Goal: Navigation & Orientation: Understand site structure

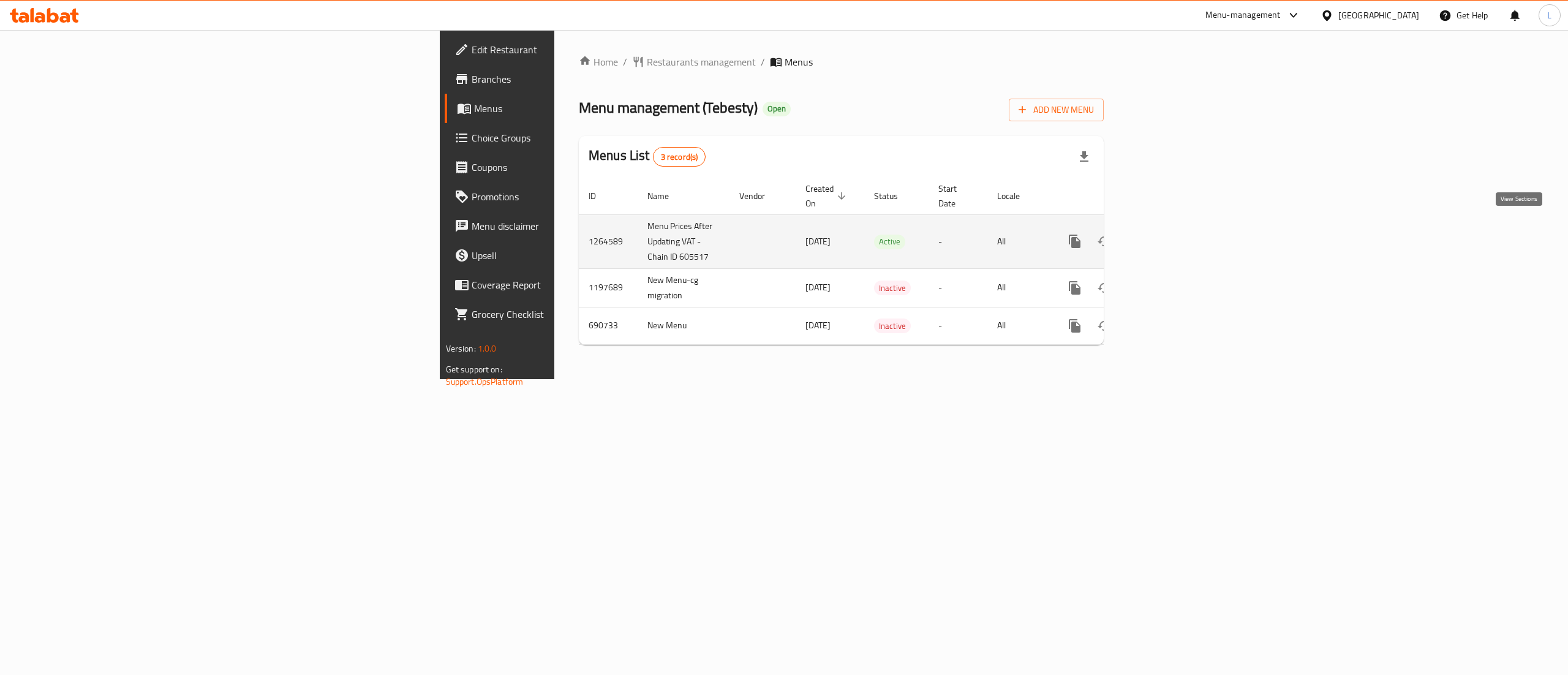
click at [1178, 227] on link "enhanced table" at bounding box center [1163, 241] width 29 height 29
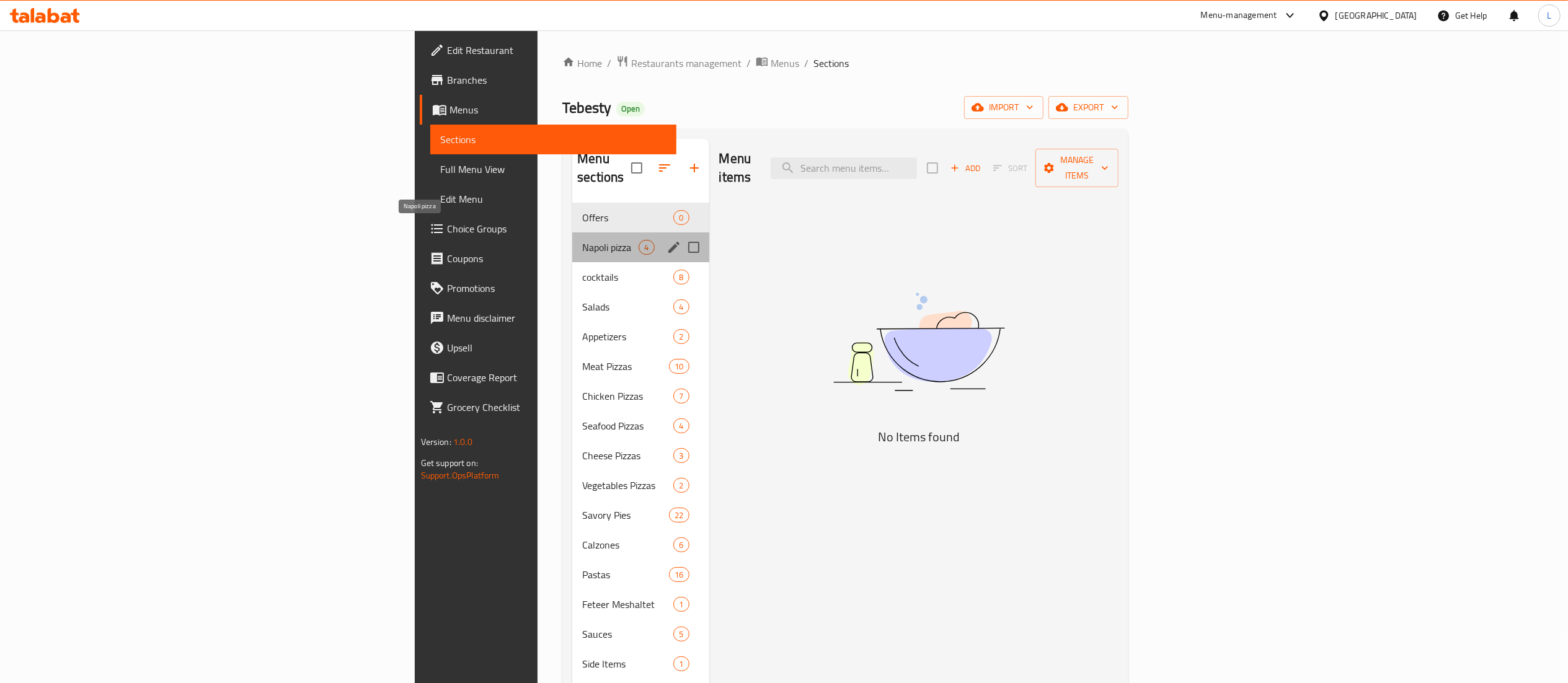
click at [582, 240] on span "Napoli pizza" at bounding box center [610, 247] width 56 height 15
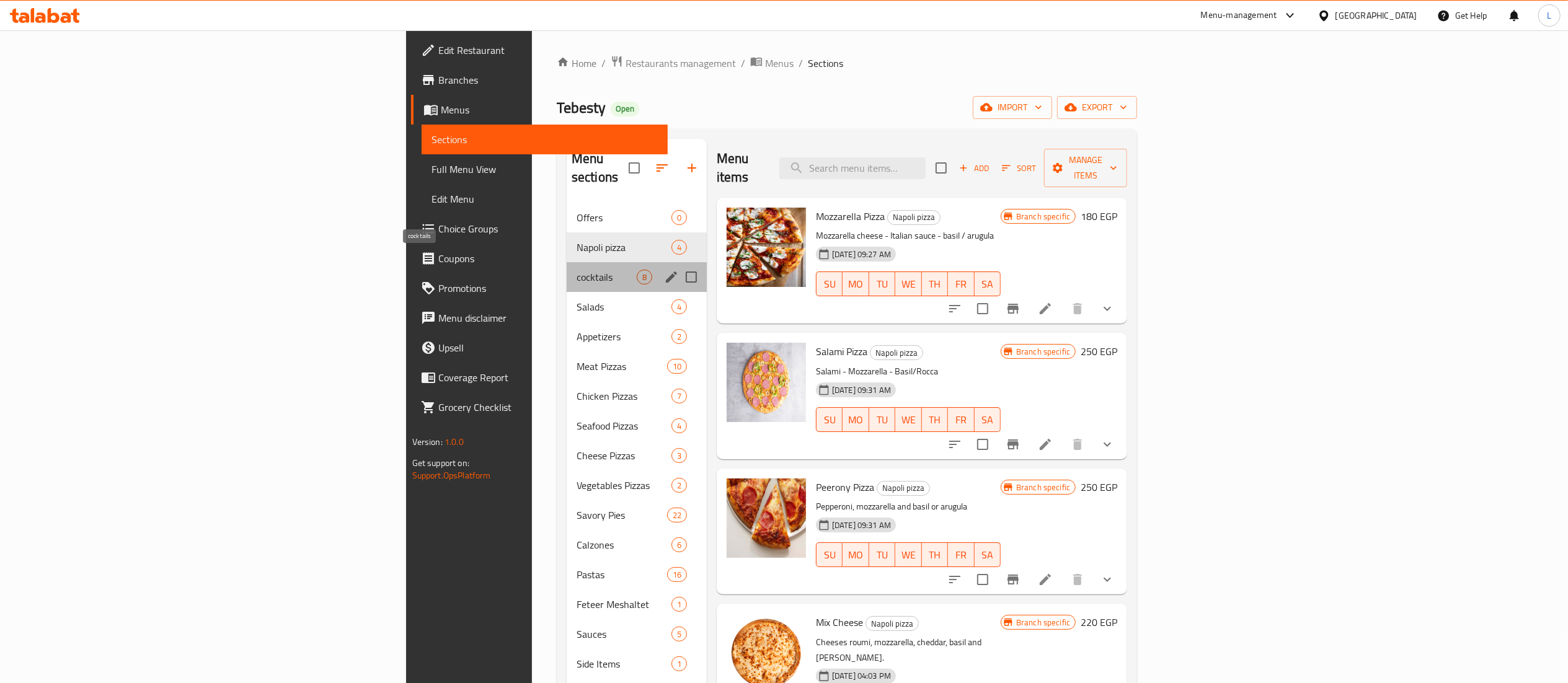
click at [577, 270] on span "cocktails" at bounding box center [607, 277] width 61 height 15
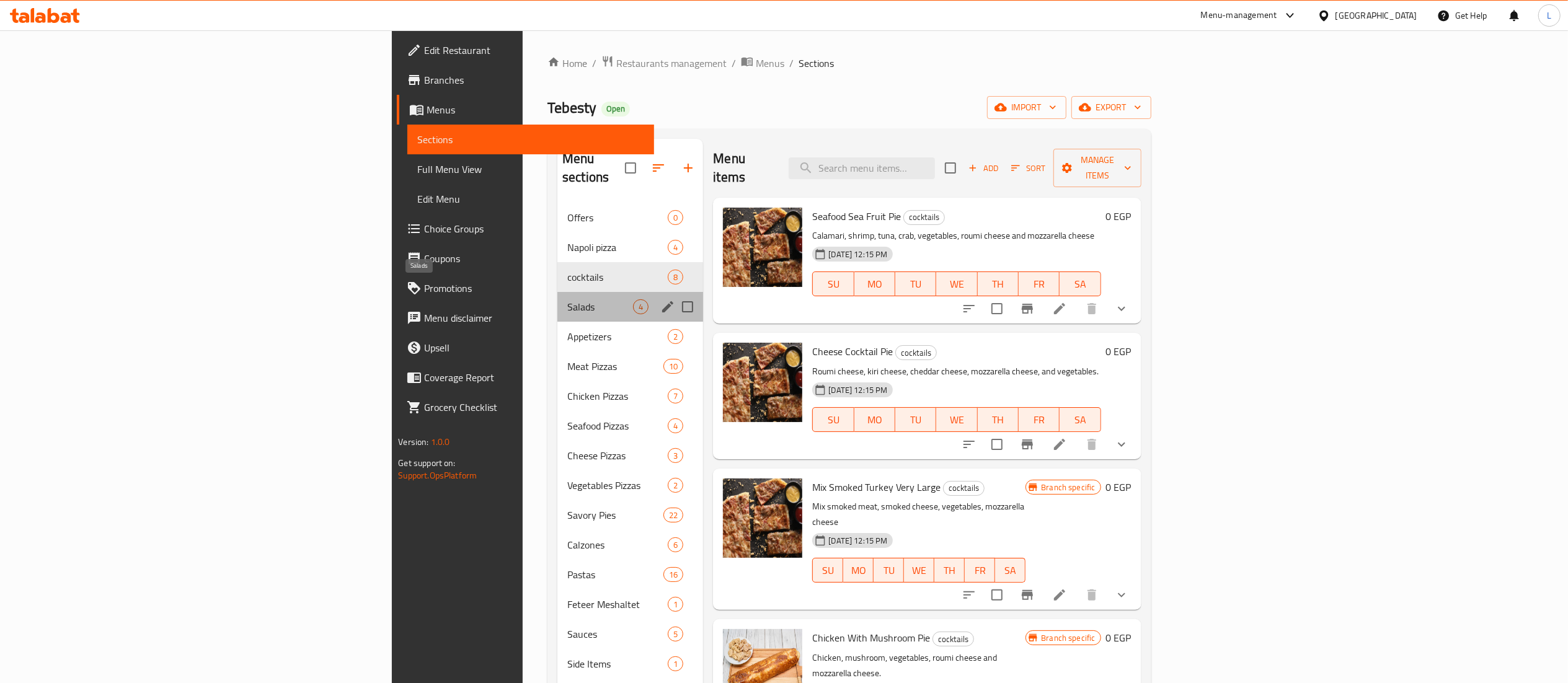
click at [567, 299] on span "Salads" at bounding box center [600, 306] width 66 height 15
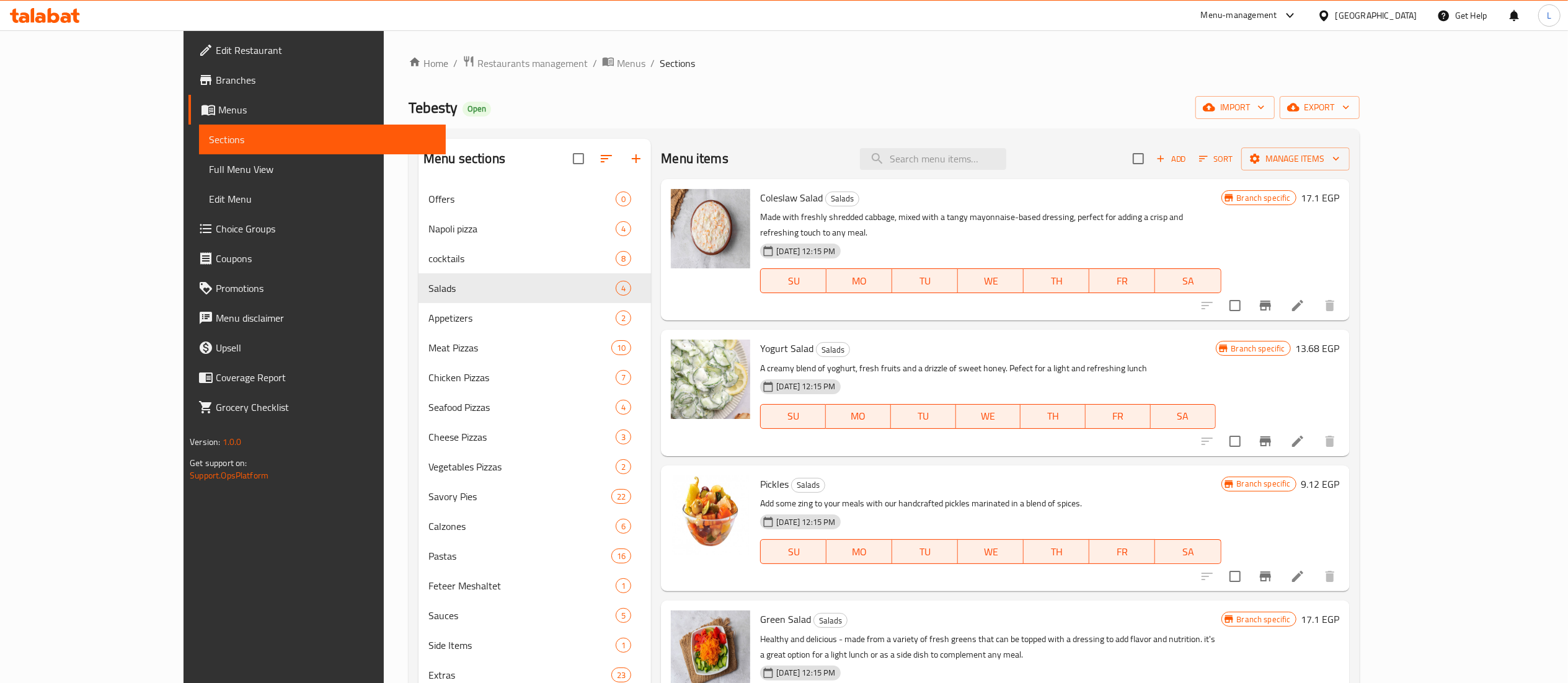
scroll to position [175, 0]
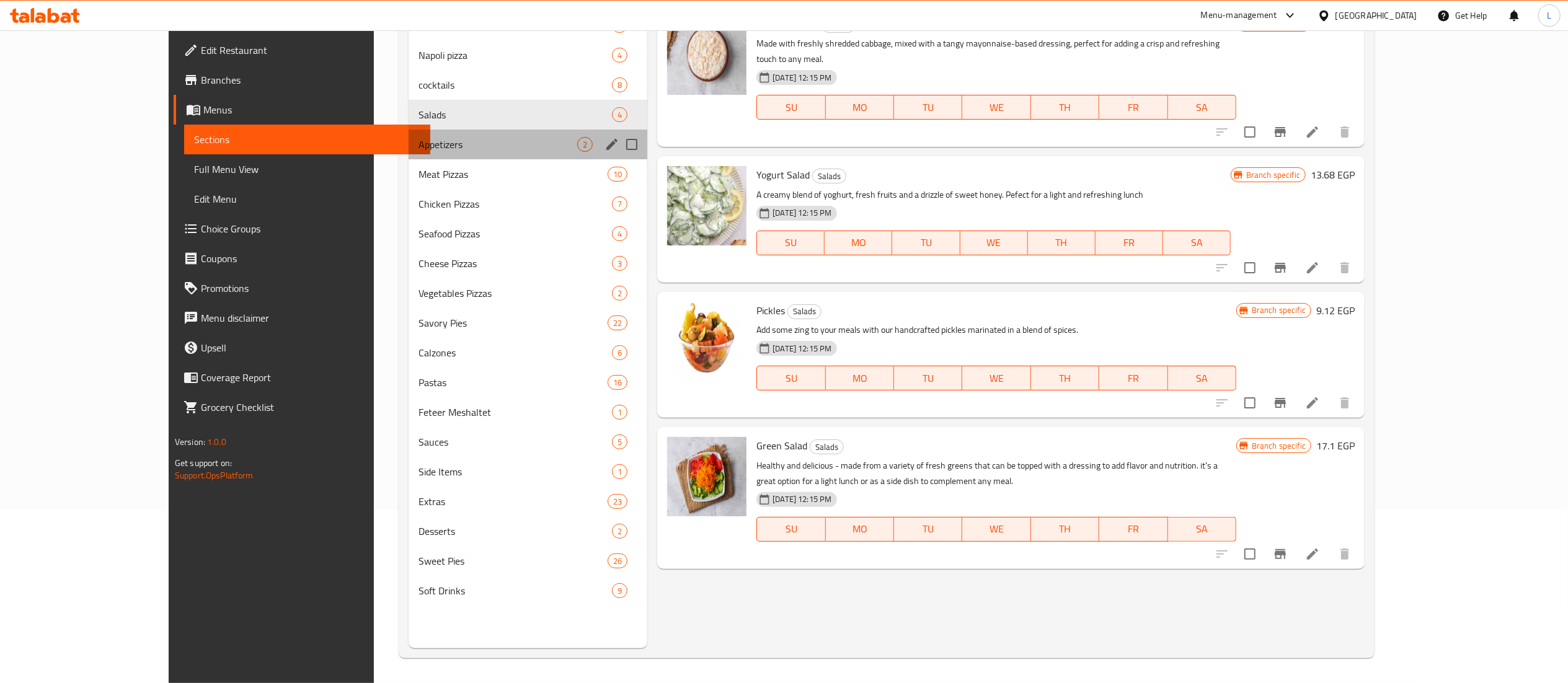
click at [460, 134] on div "Appetizers 2" at bounding box center [528, 144] width 240 height 29
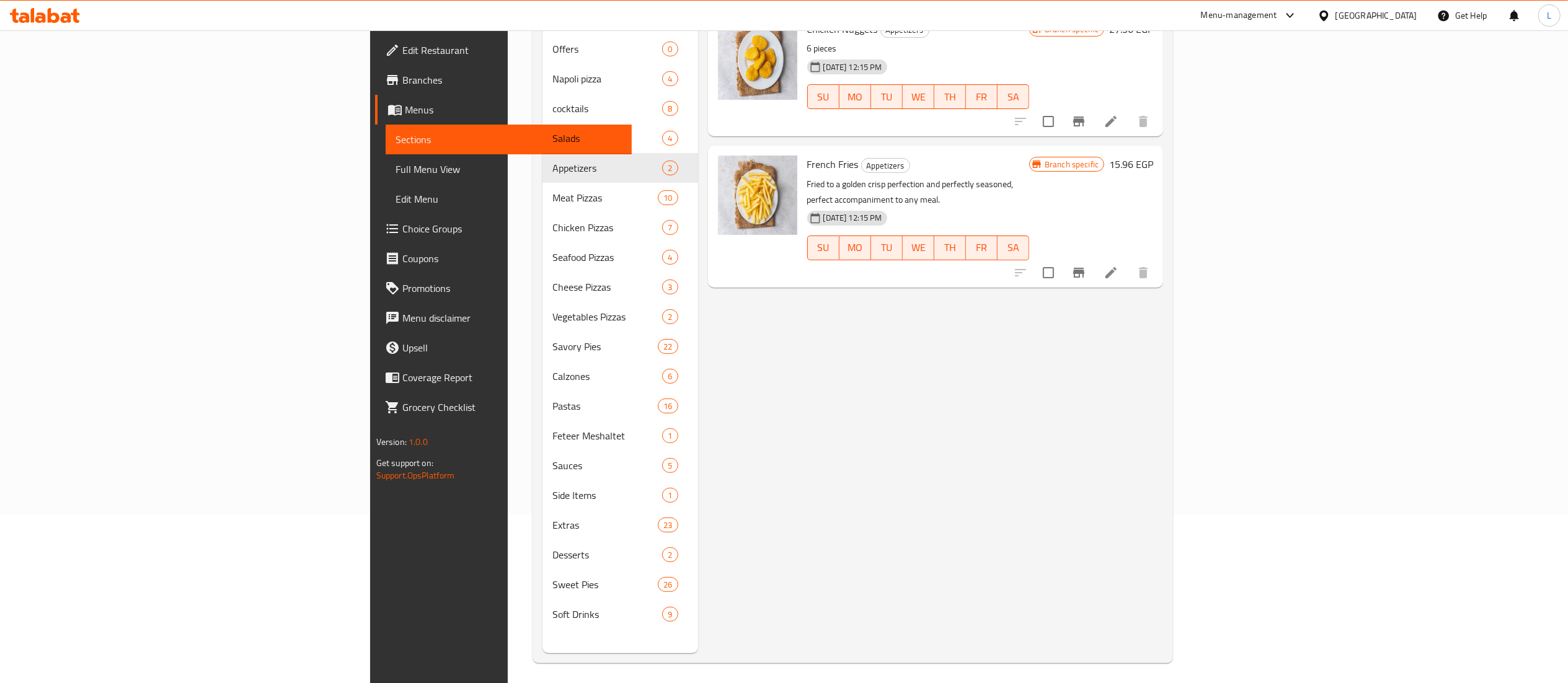
scroll to position [175, 0]
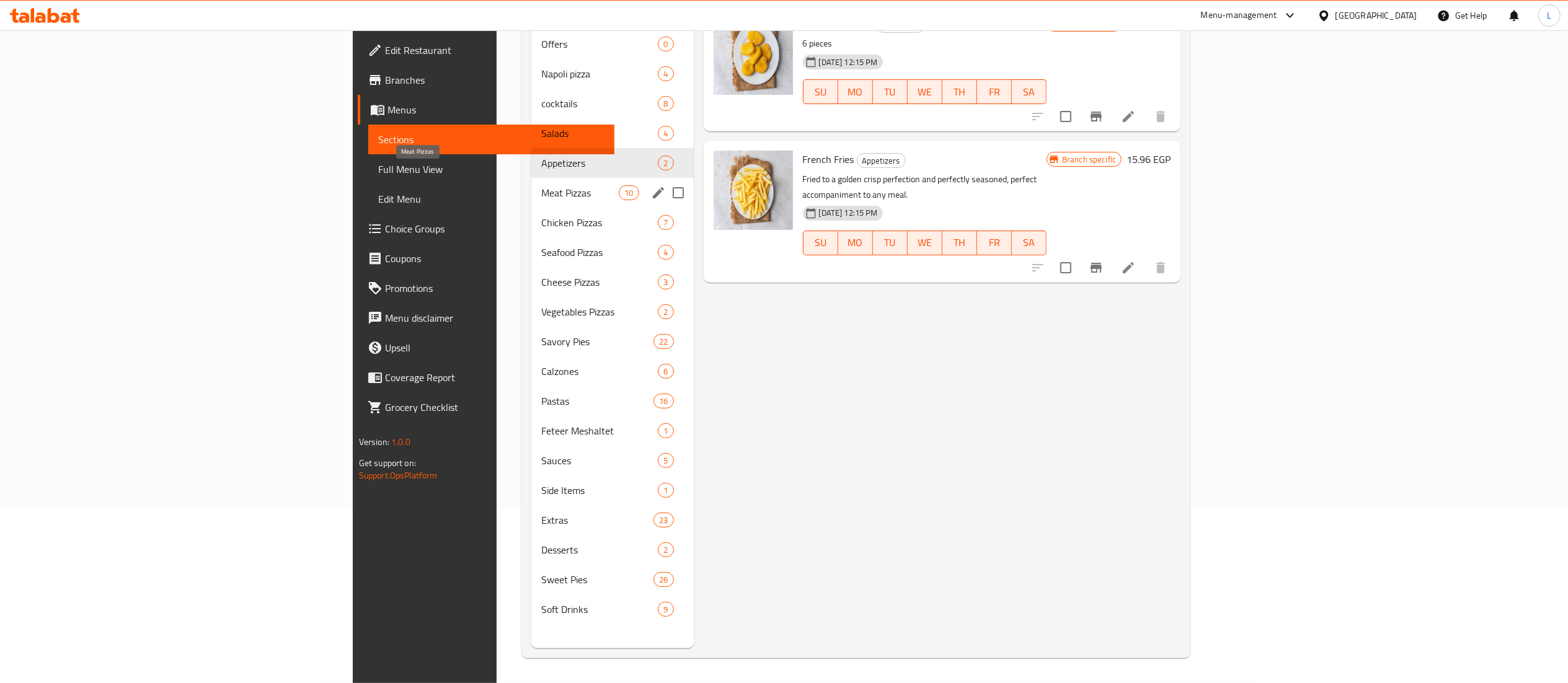
click at [541, 185] on span "Meat Pizzas" at bounding box center [581, 192] width 78 height 15
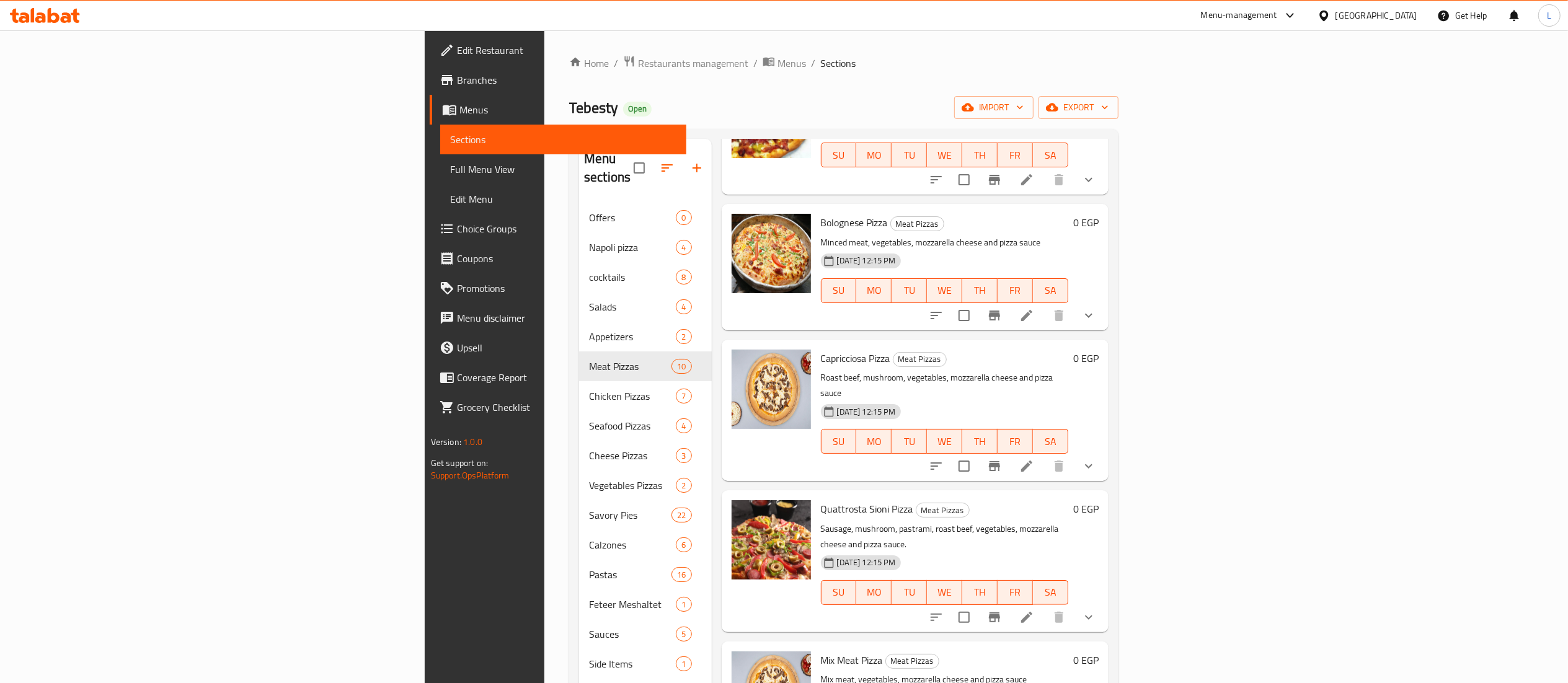
scroll to position [175, 0]
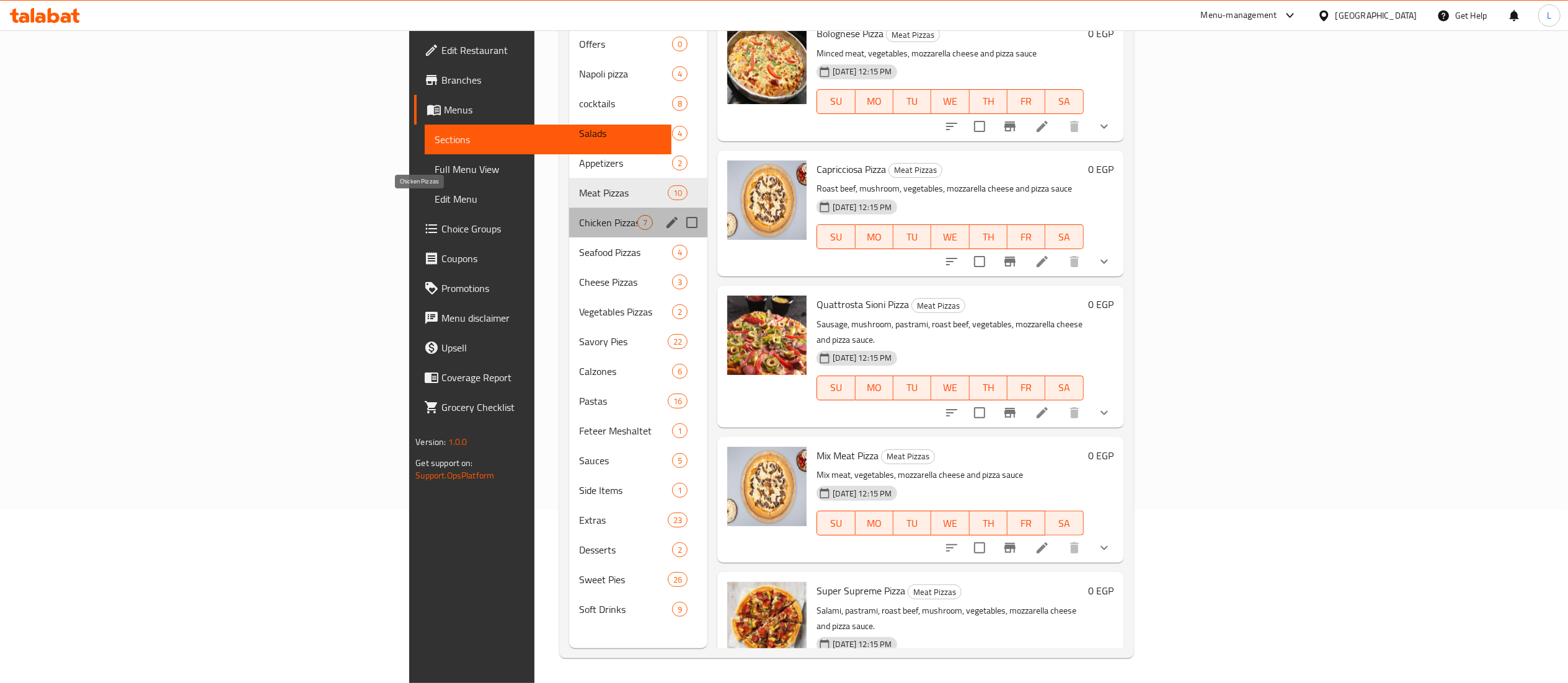
click at [579, 215] on span "Chicken Pizzas" at bounding box center [608, 223] width 59 height 15
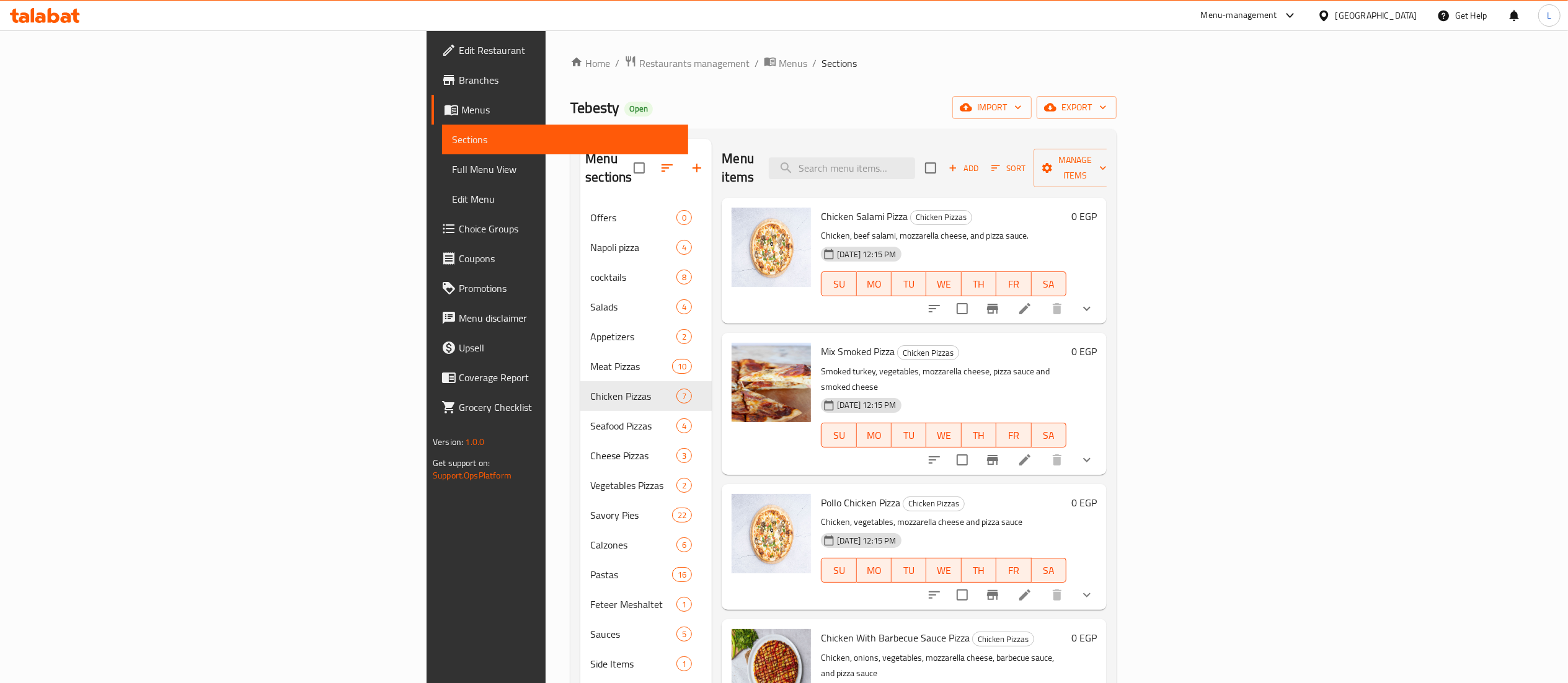
scroll to position [295, 0]
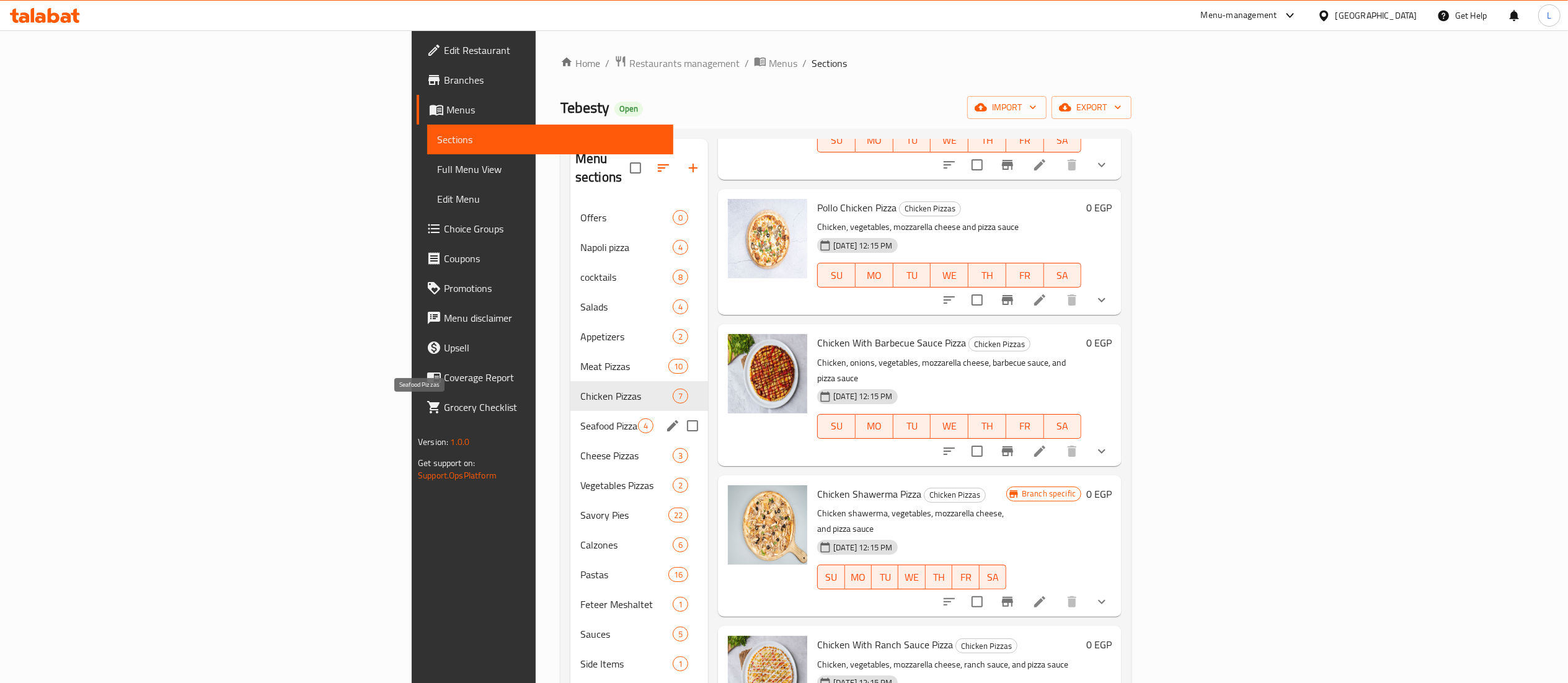
click at [581, 419] on span "Seafood Pizzas" at bounding box center [609, 426] width 58 height 15
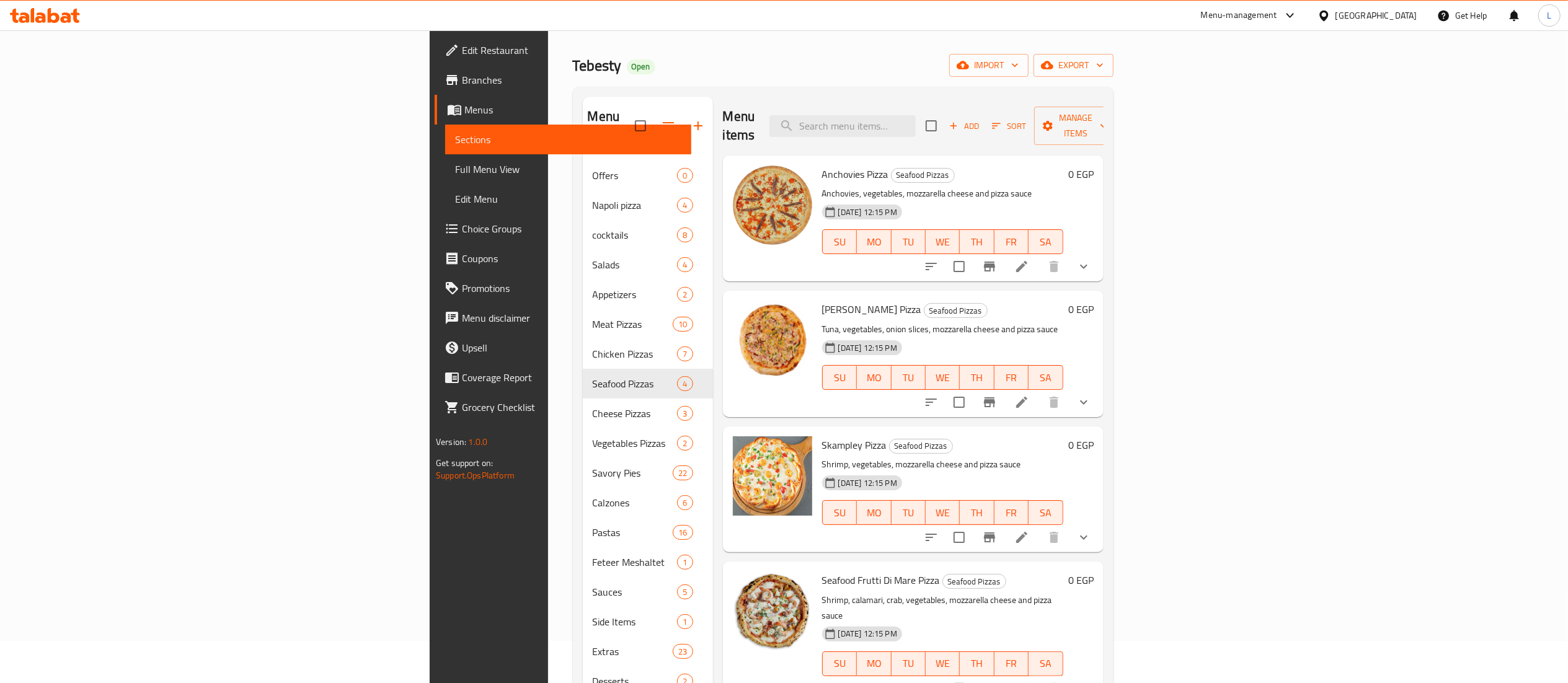
scroll to position [175, 0]
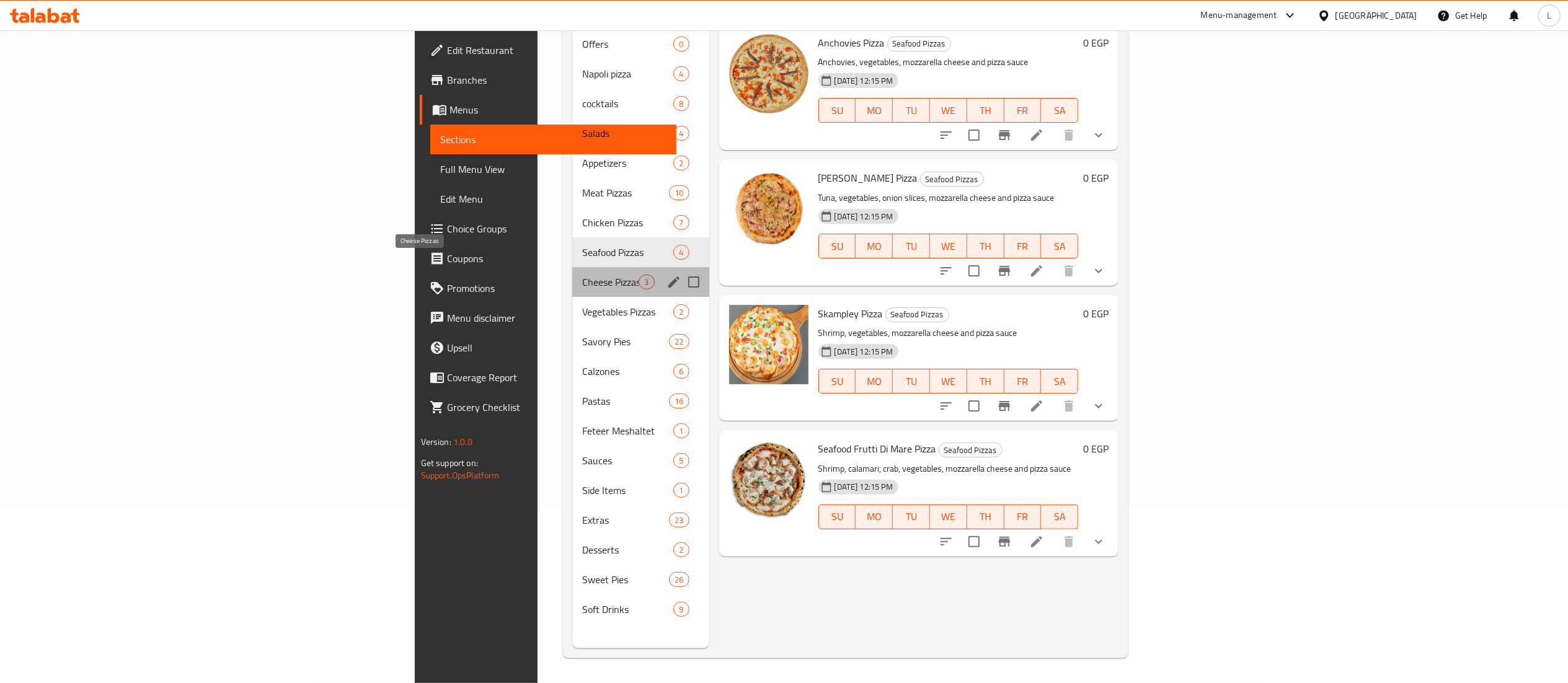
click at [582, 274] on span "Cheese Pizzas" at bounding box center [610, 281] width 56 height 15
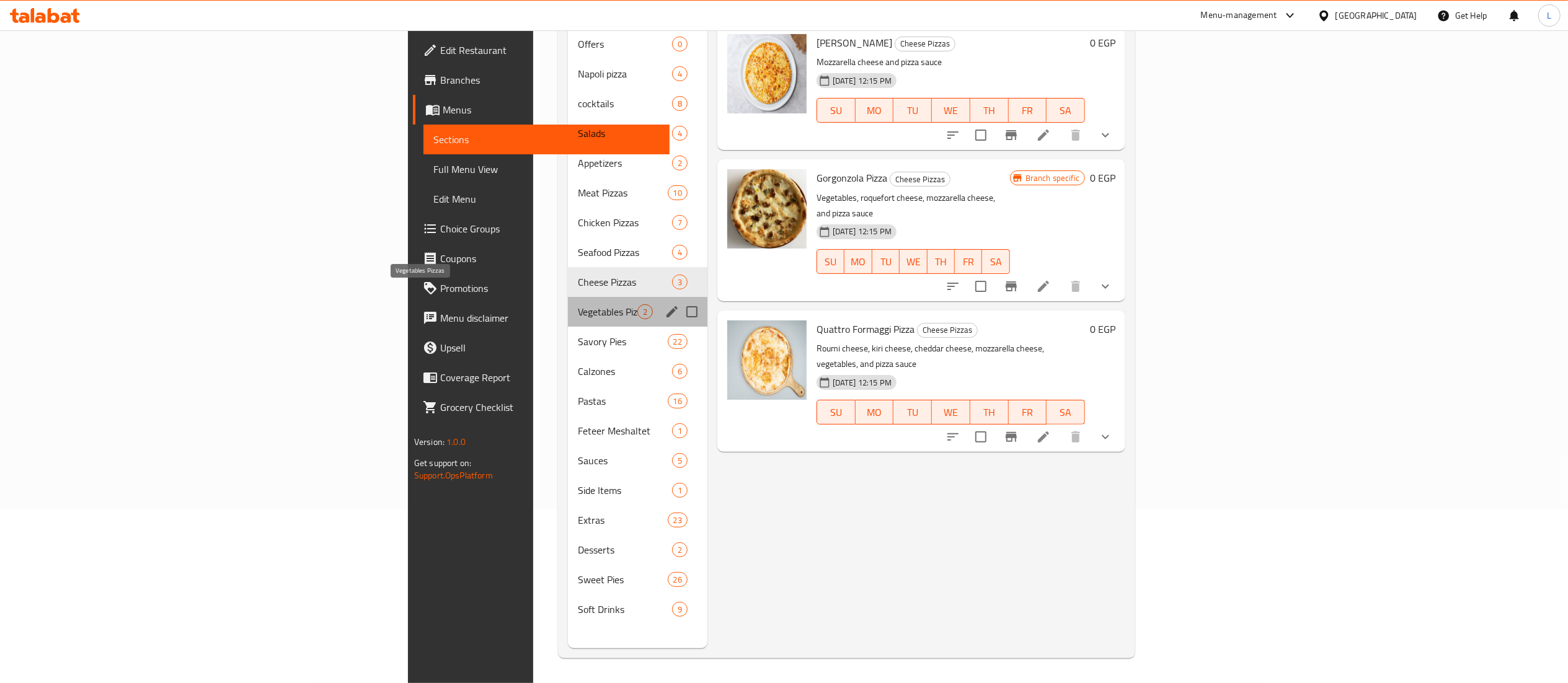
click at [578, 305] on span "Vegetables Pizzas" at bounding box center [607, 312] width 60 height 15
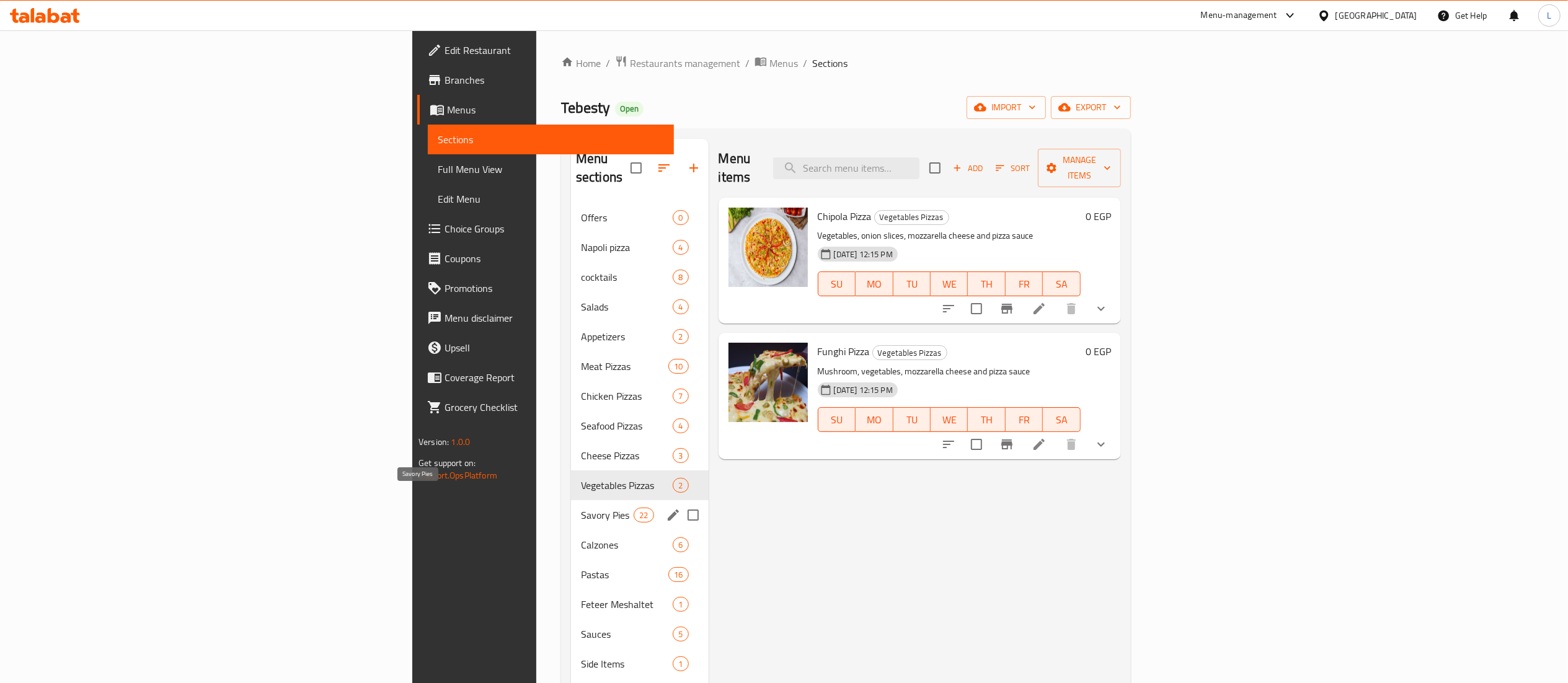
click at [581, 508] on span "Savory Pies" at bounding box center [606, 515] width 53 height 15
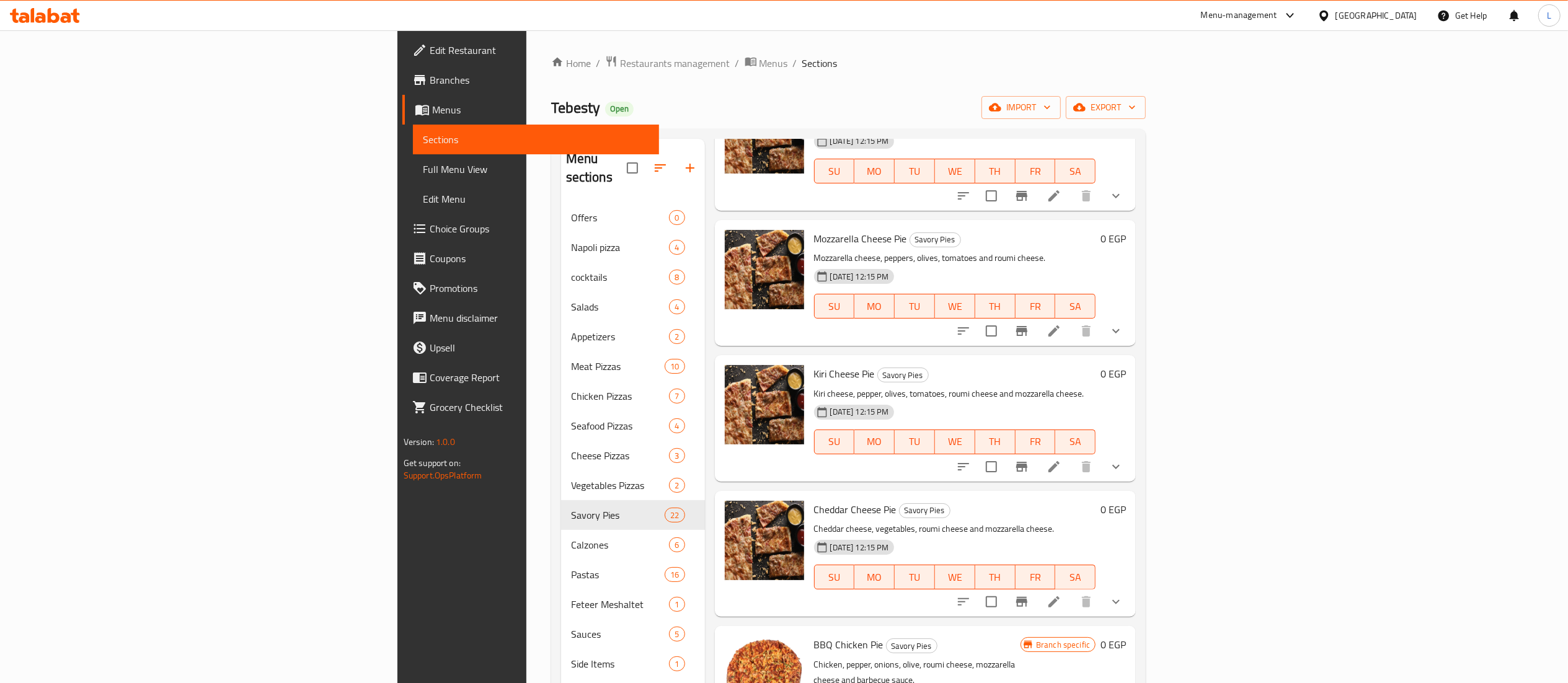
scroll to position [175, 0]
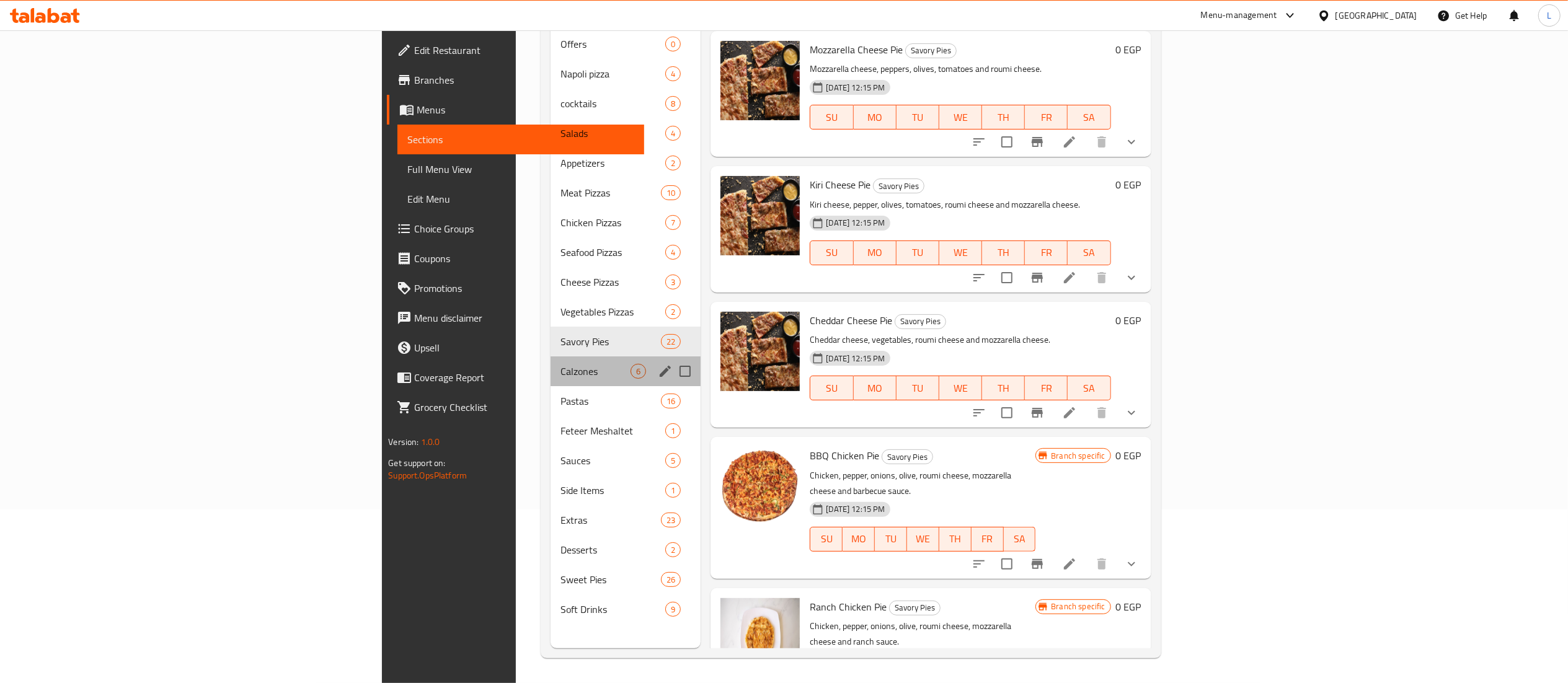
click at [550, 356] on div "Calzones 6" at bounding box center [625, 370] width 150 height 29
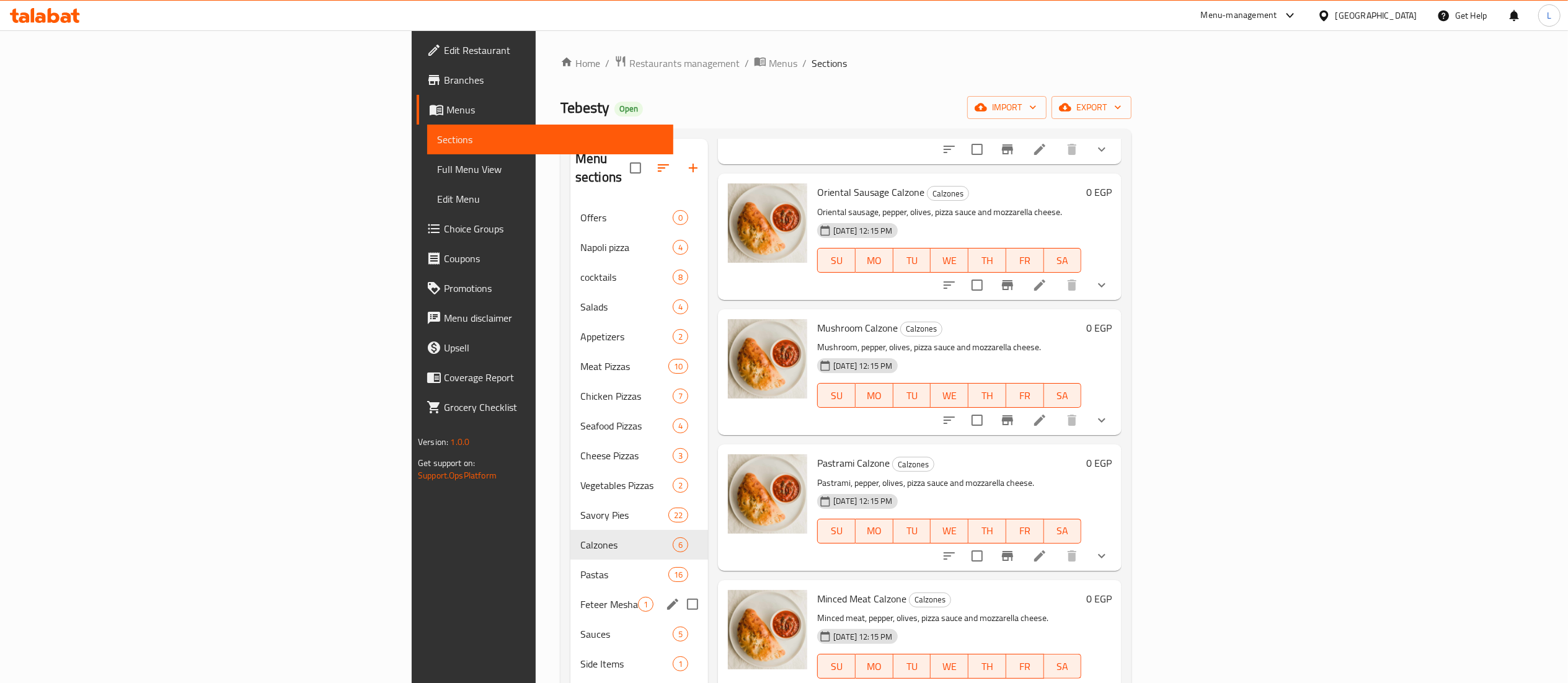
scroll to position [175, 0]
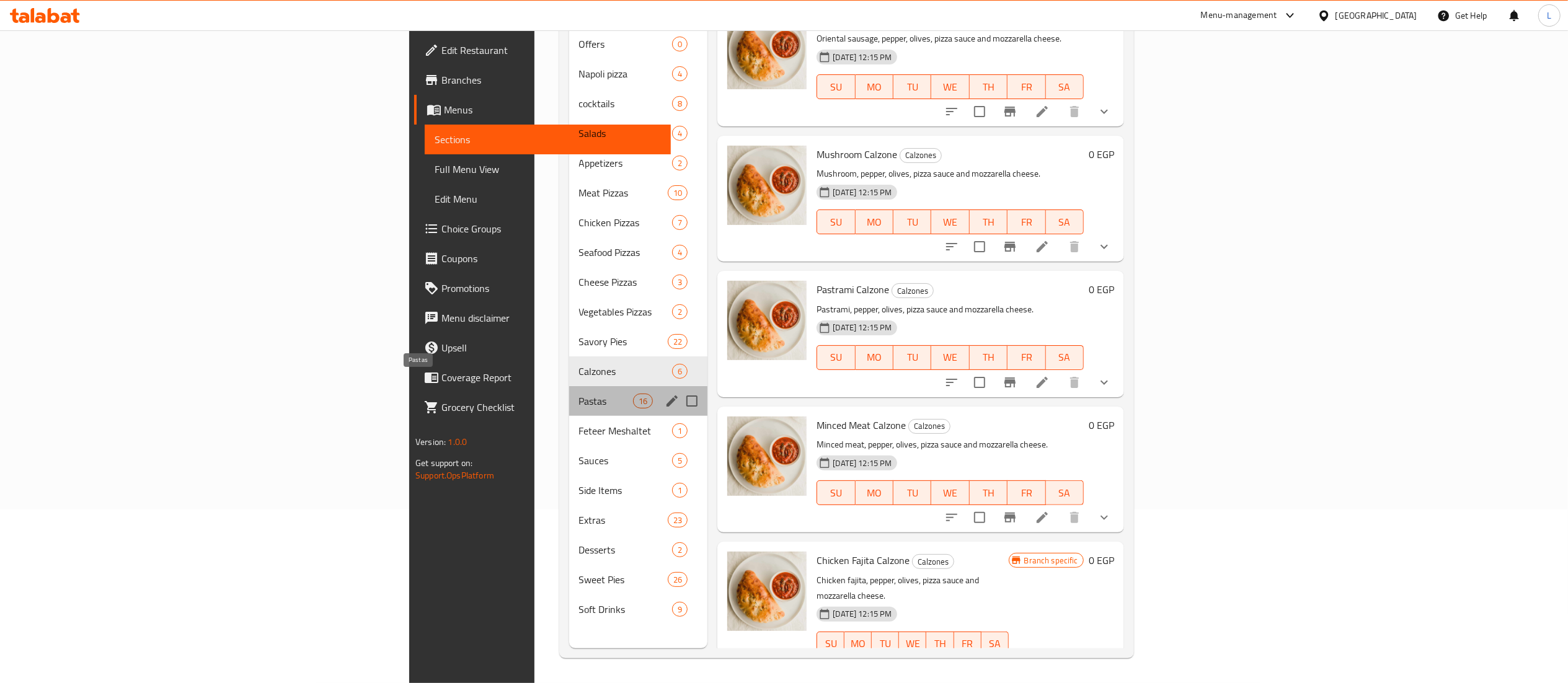
click at [579, 394] on span "Pastas" at bounding box center [605, 401] width 54 height 15
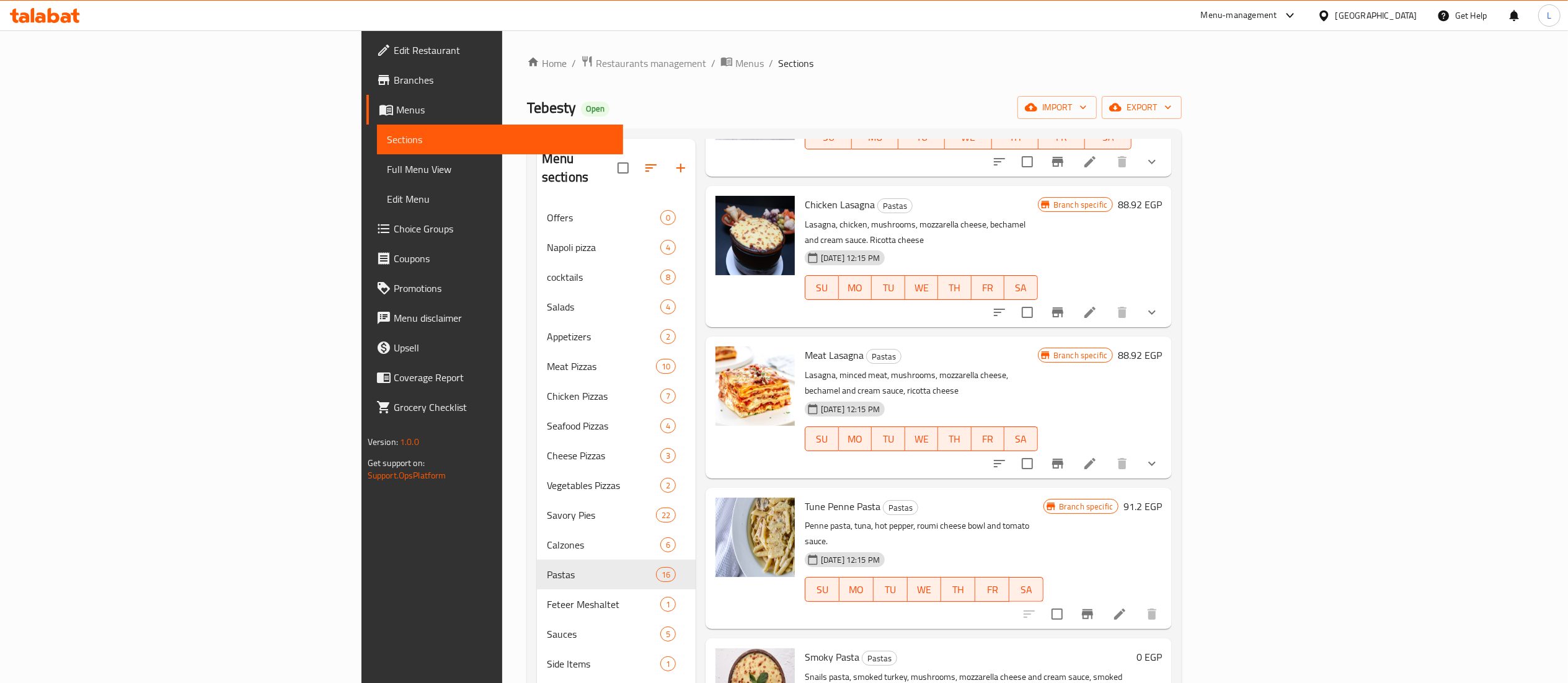
scroll to position [175, 0]
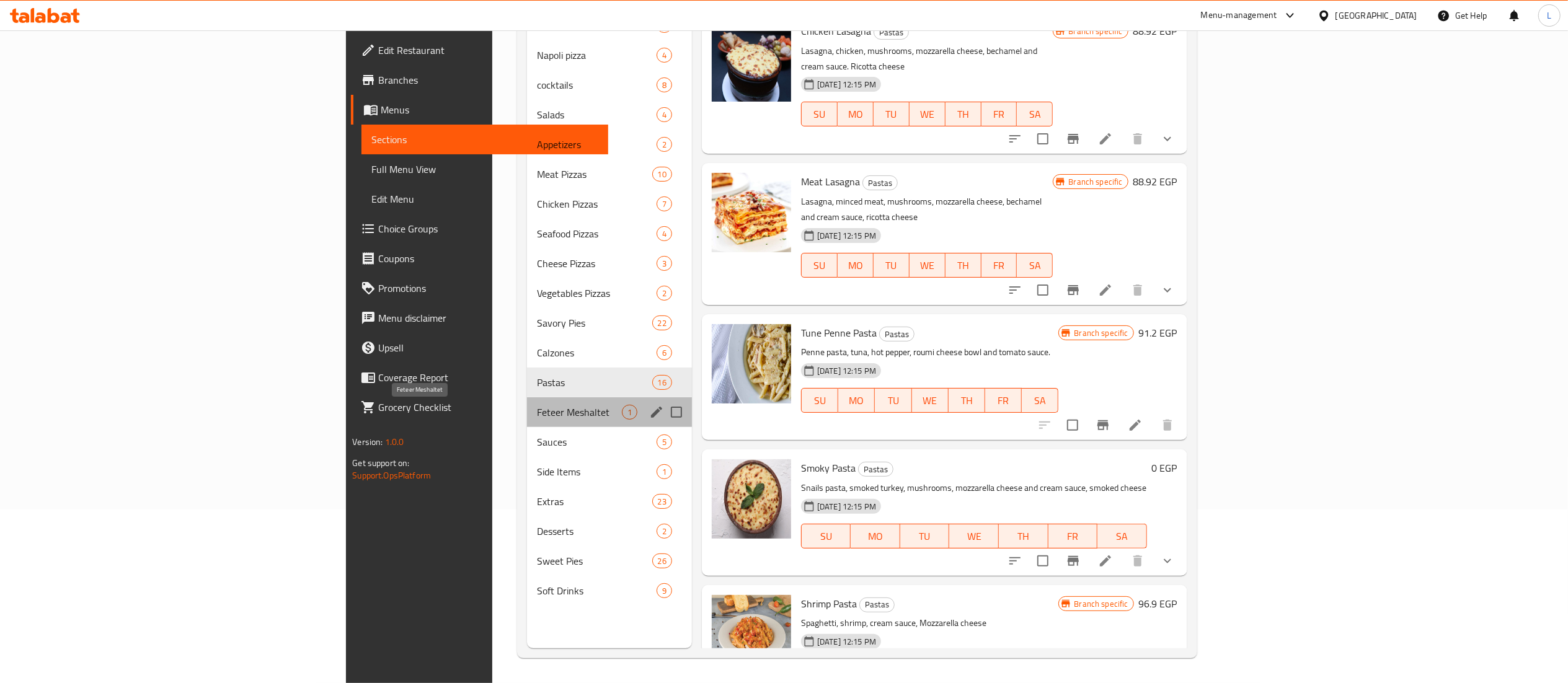
click at [537, 407] on span "Feteer Meshaltet" at bounding box center [579, 412] width 85 height 15
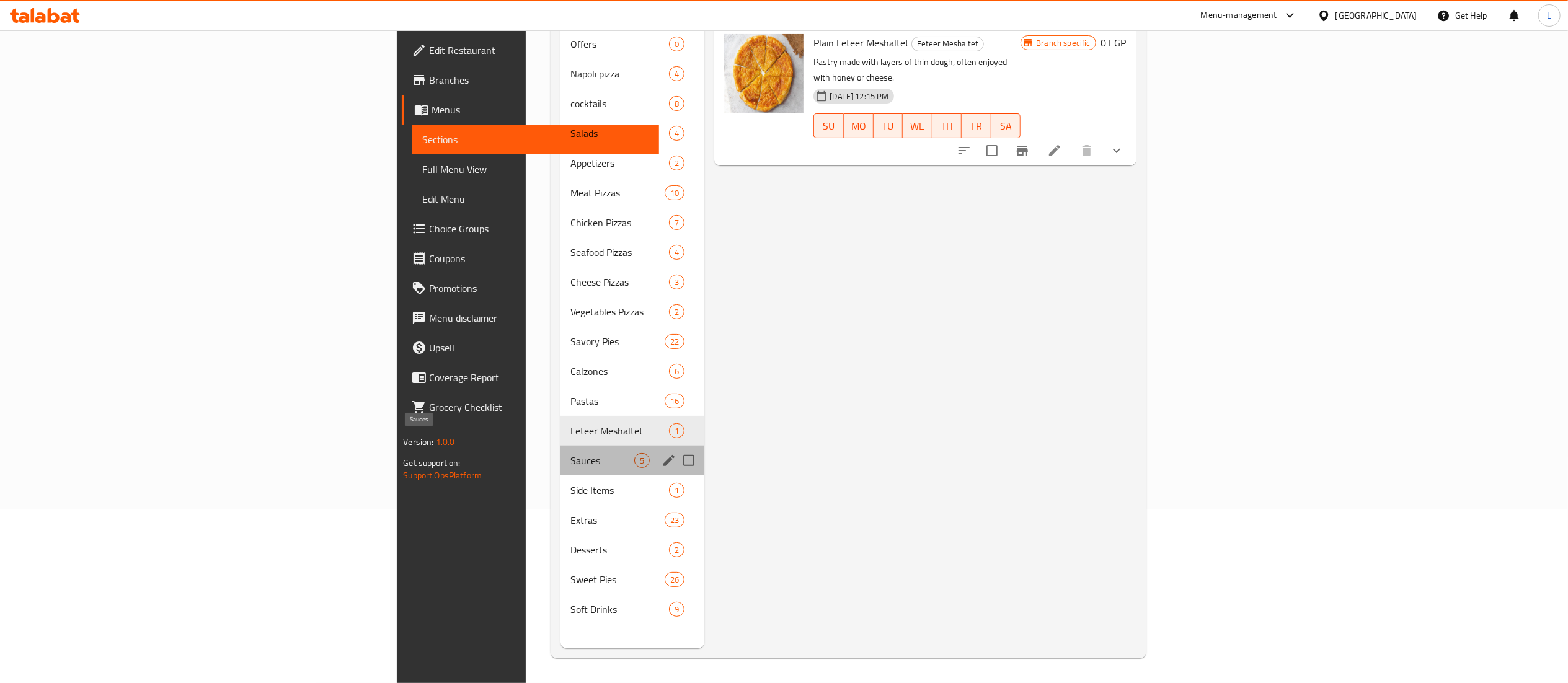
click at [571, 453] on span "Sauces" at bounding box center [603, 460] width 64 height 15
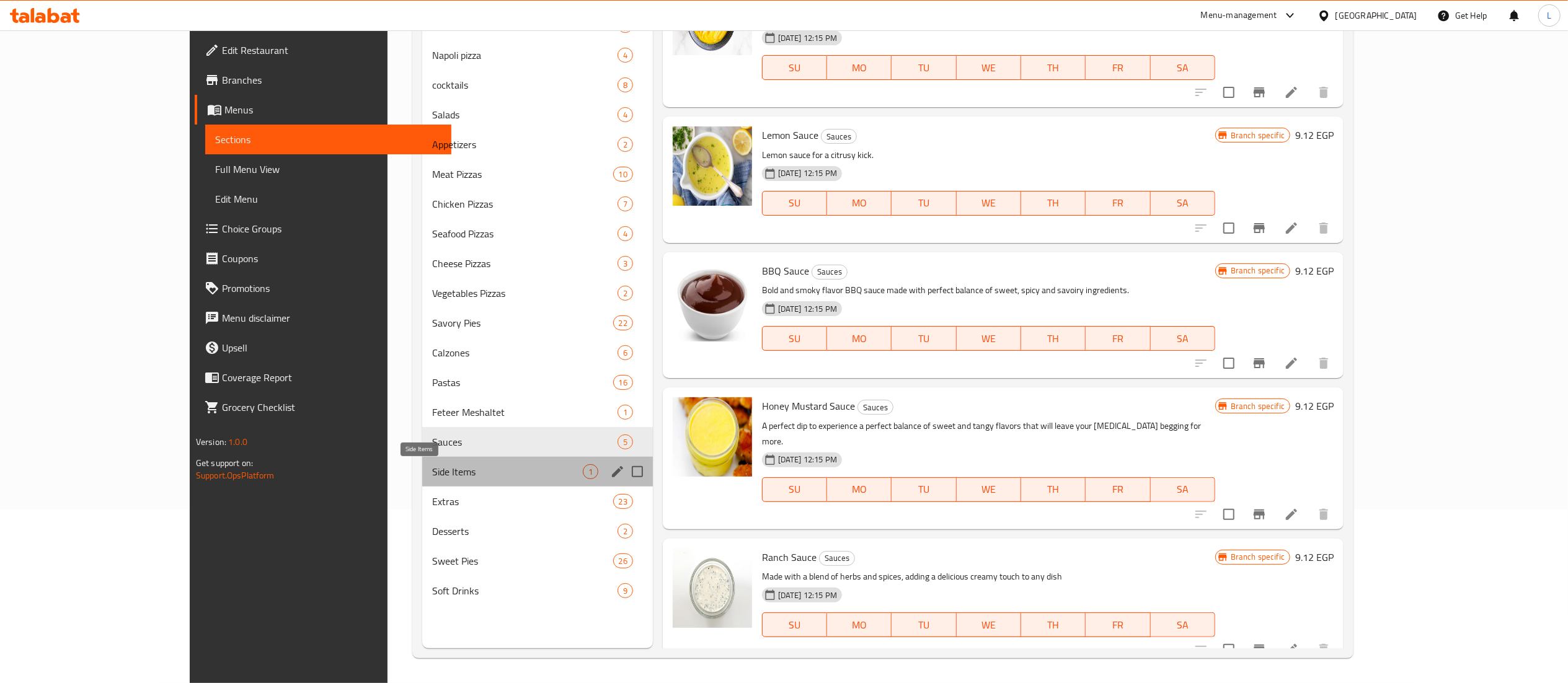
click at [432, 473] on span "Side Items" at bounding box center [507, 472] width 150 height 15
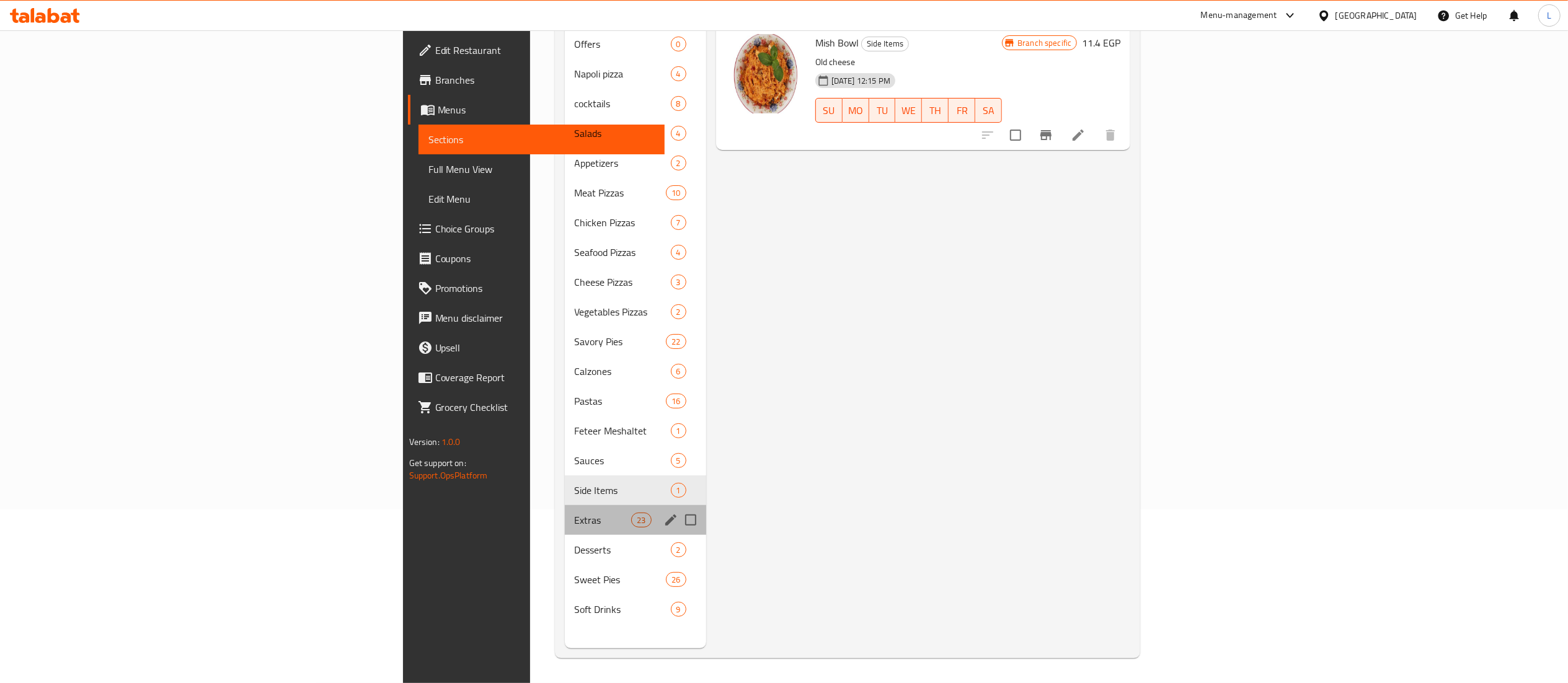
click at [565, 506] on div "Extras 23" at bounding box center [635, 520] width 142 height 29
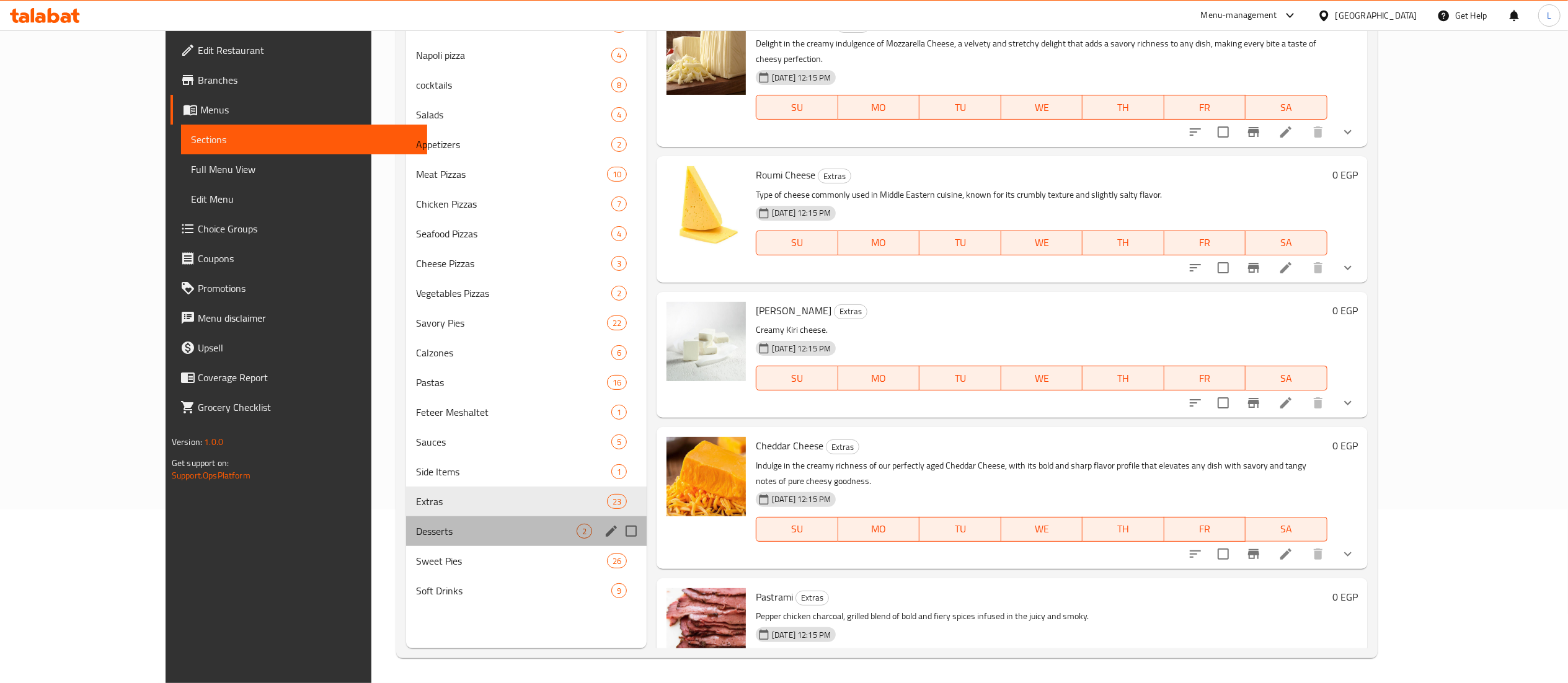
click at [460, 522] on div "Desserts 2" at bounding box center [526, 531] width 240 height 29
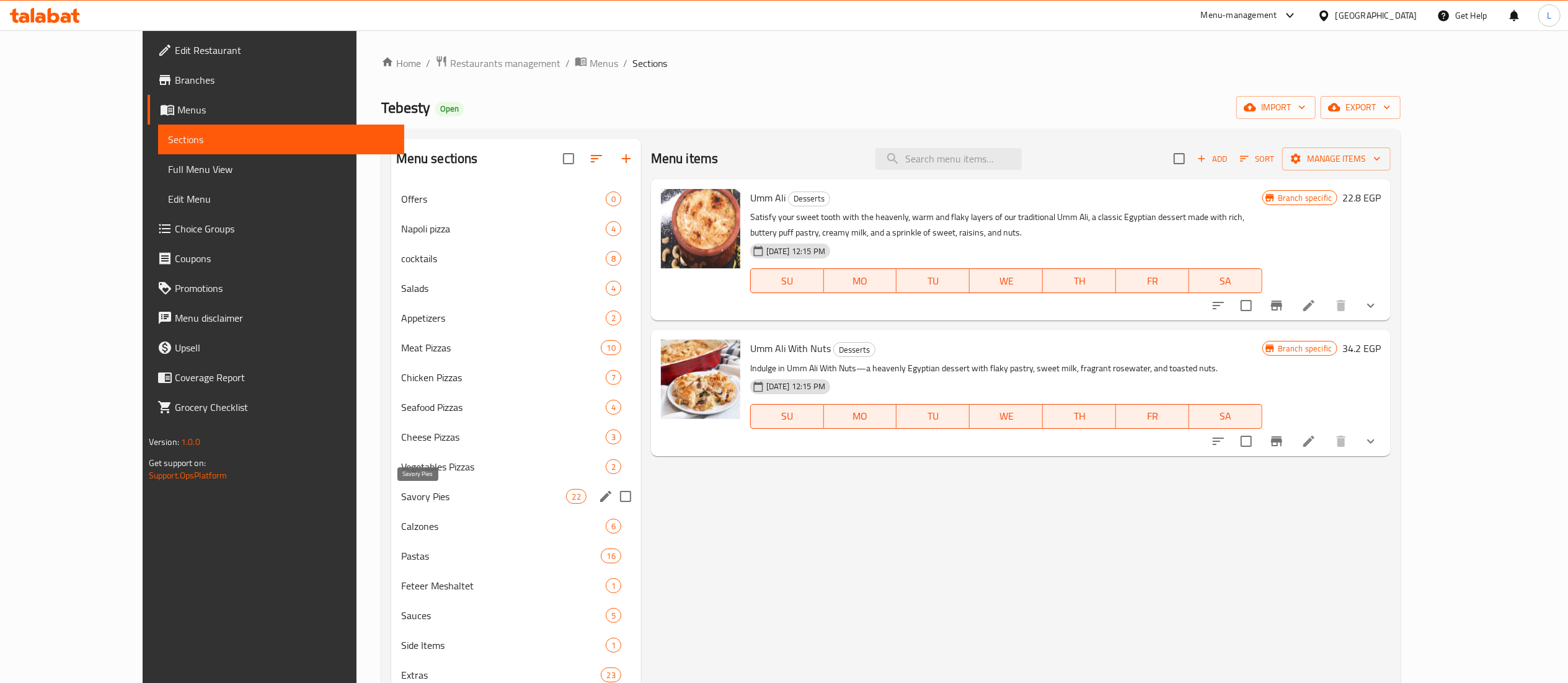
scroll to position [175, 0]
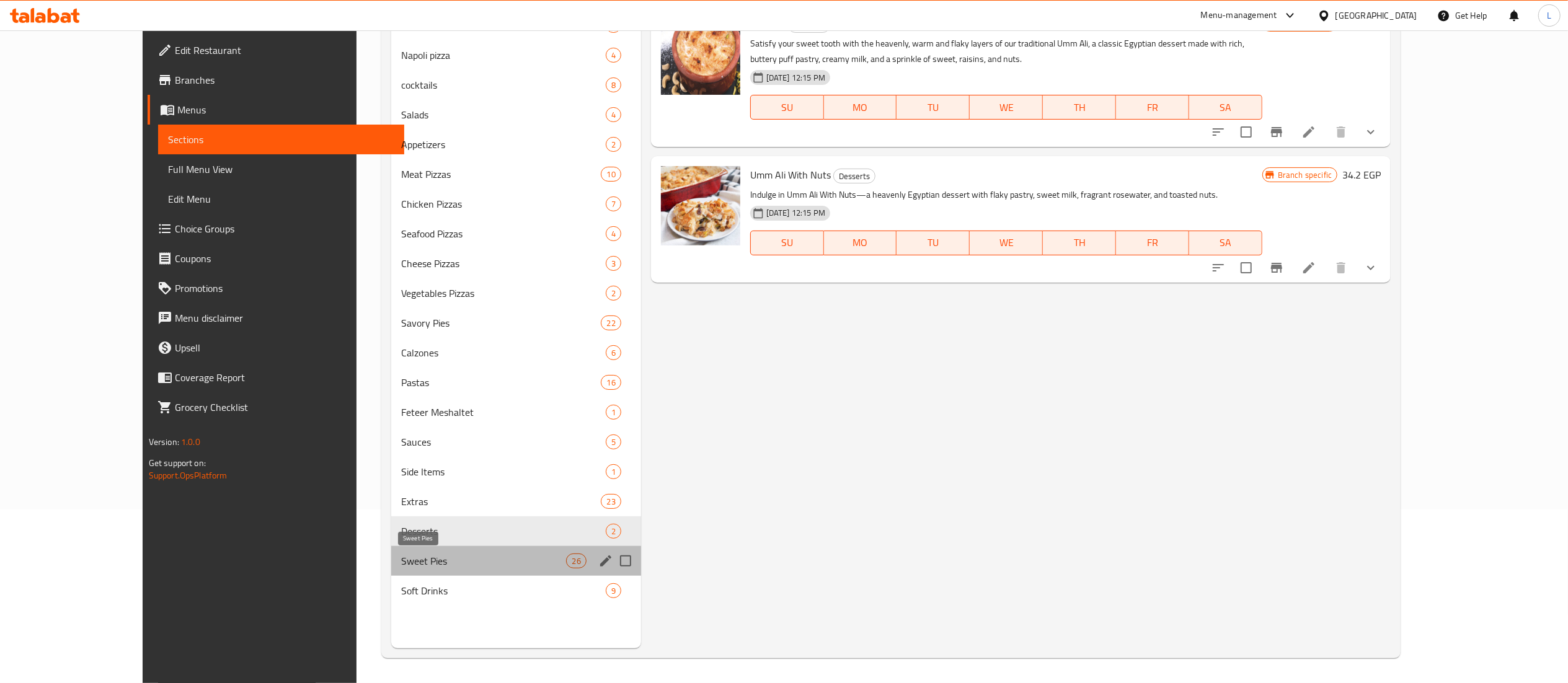
click at [486, 560] on span "Sweet Pies" at bounding box center [484, 561] width 166 height 15
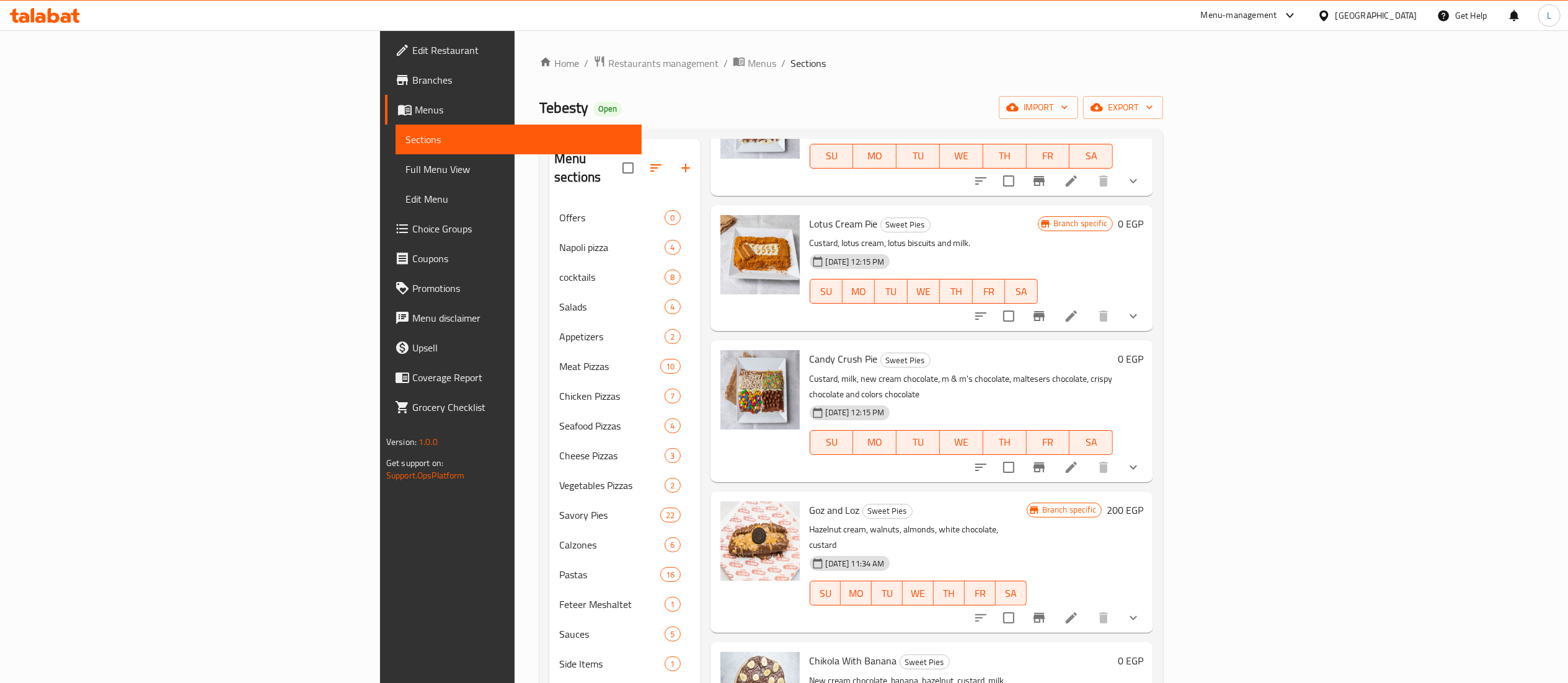
scroll to position [175, 0]
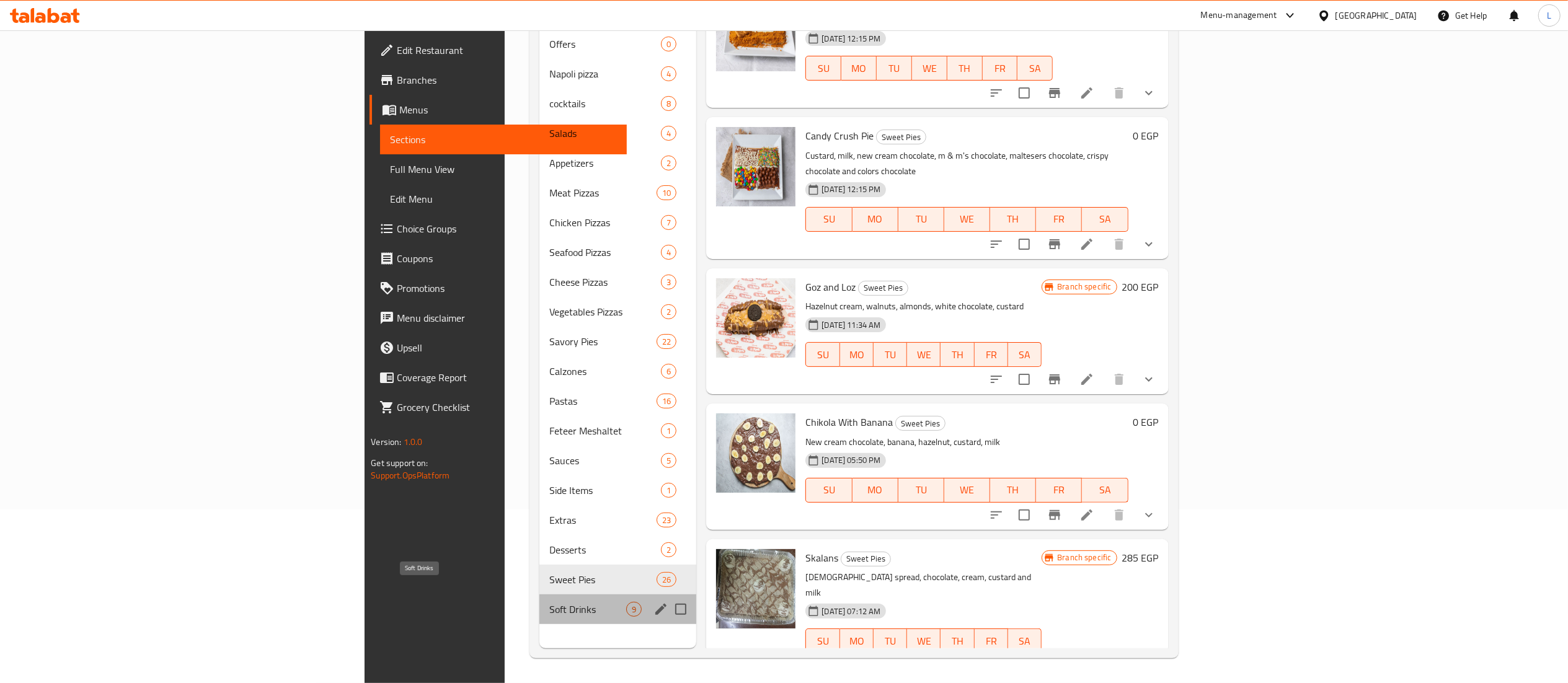
click at [549, 602] on span "Soft Drinks" at bounding box center [588, 609] width 77 height 15
